Goal: Task Accomplishment & Management: Manage account settings

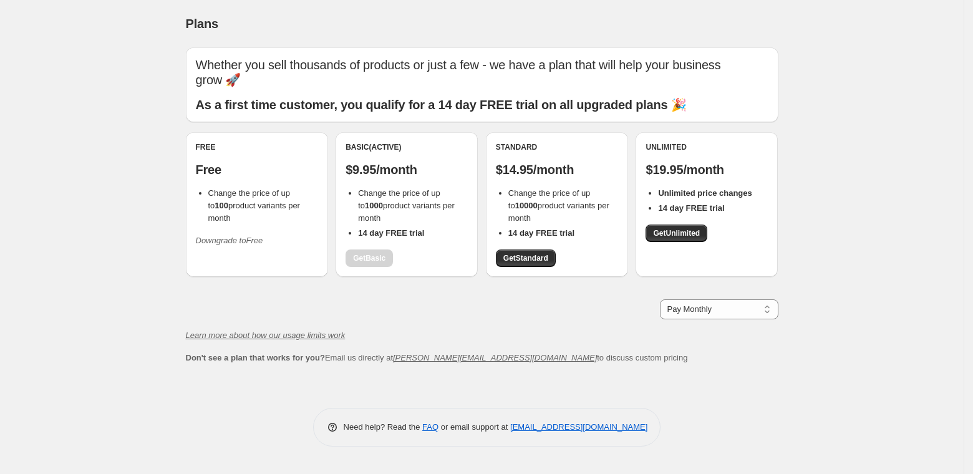
click at [226, 236] on icon "Downgrade to Free" at bounding box center [229, 240] width 67 height 9
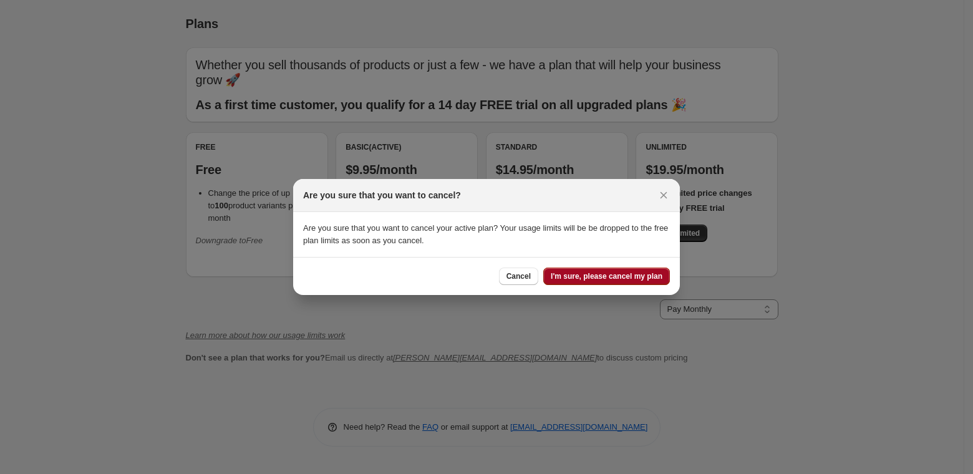
click at [632, 279] on span "I'm sure, please cancel my plan" at bounding box center [607, 276] width 112 height 10
